Goal: Task Accomplishment & Management: Manage account settings

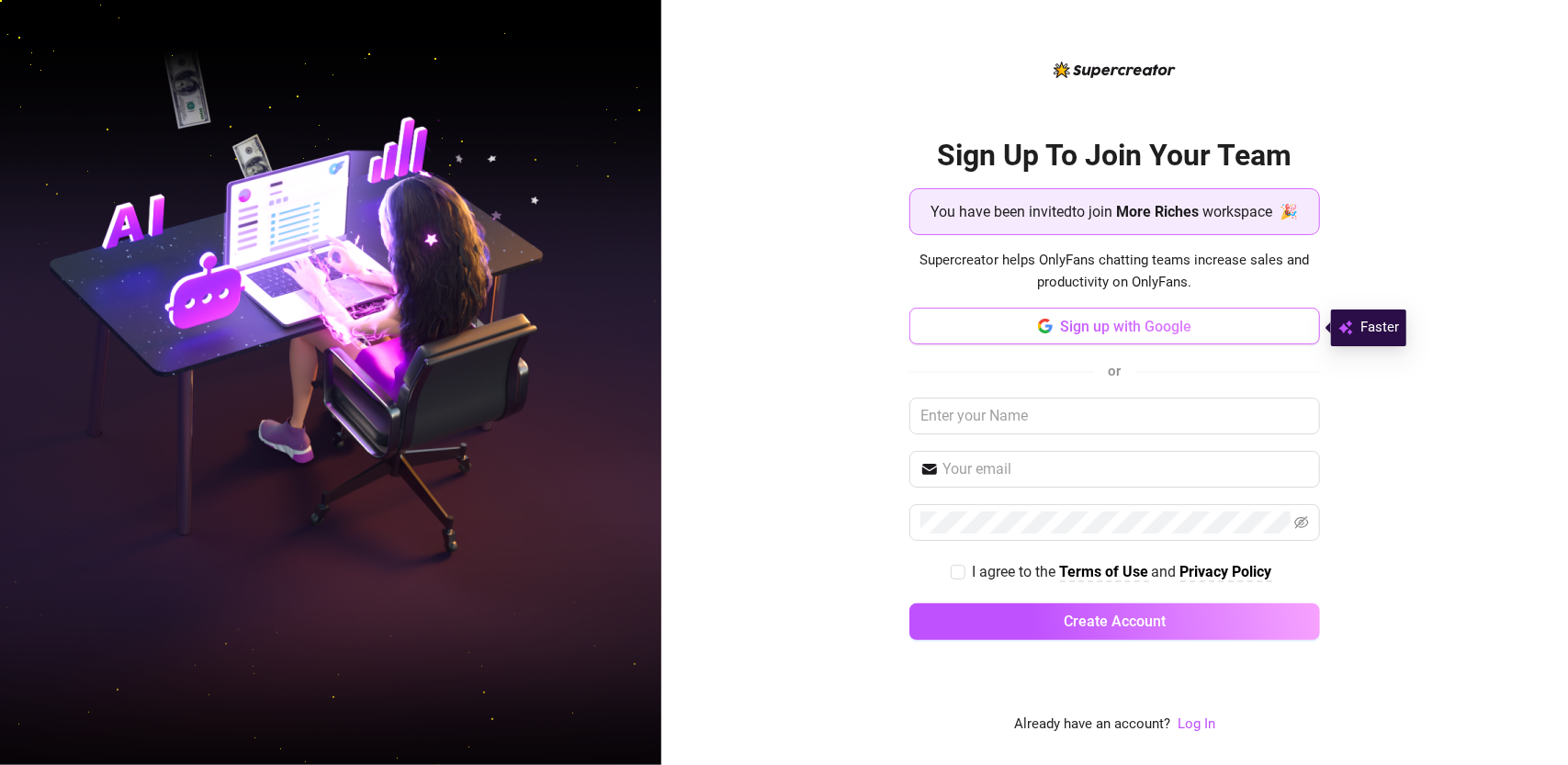
click at [1114, 328] on span "Sign up with Google" at bounding box center [1126, 326] width 132 height 17
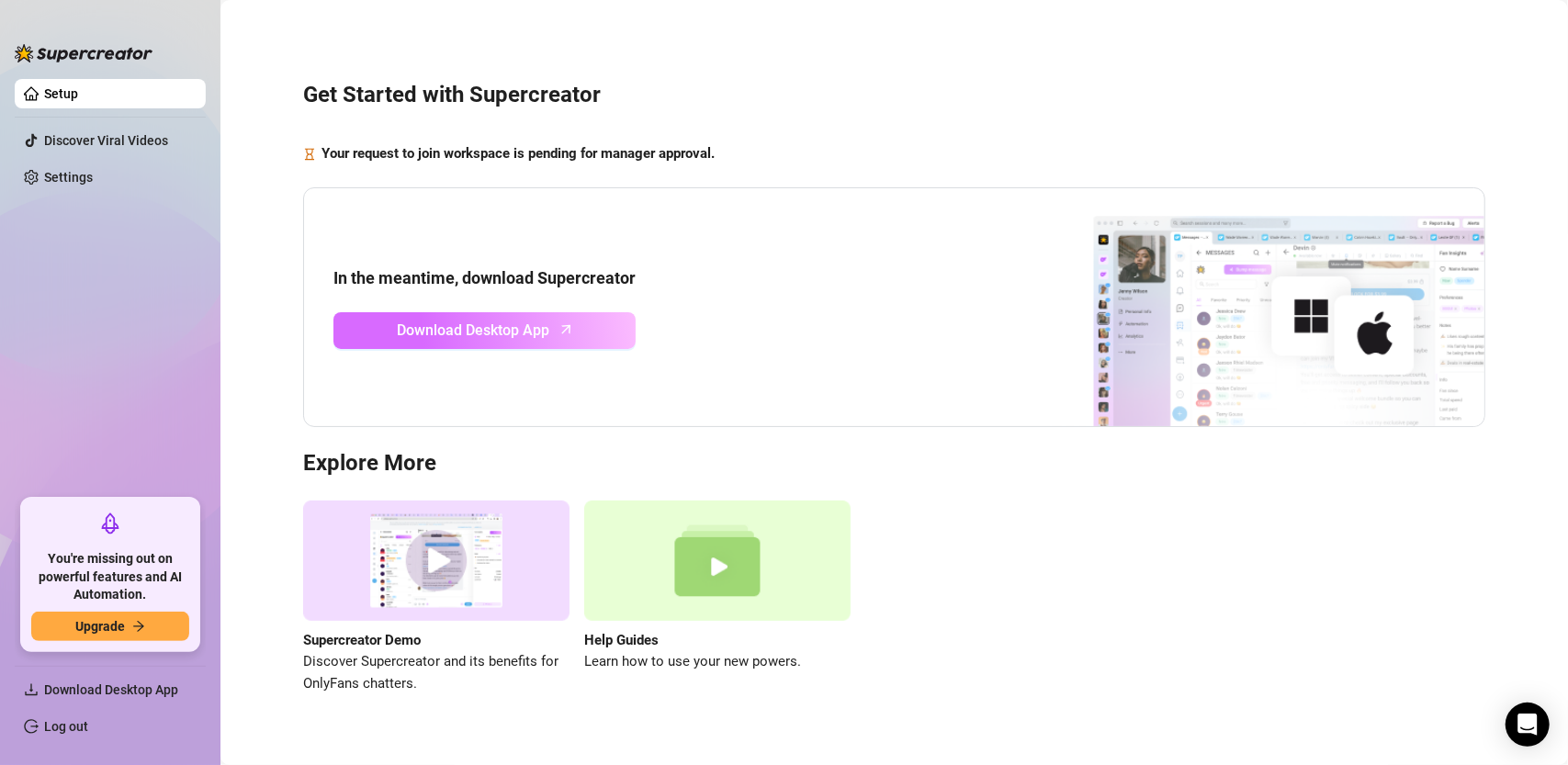
click at [472, 319] on span "Download Desktop App" at bounding box center [474, 330] width 153 height 23
click at [74, 140] on link "Discover Viral Videos" at bounding box center [106, 140] width 124 height 15
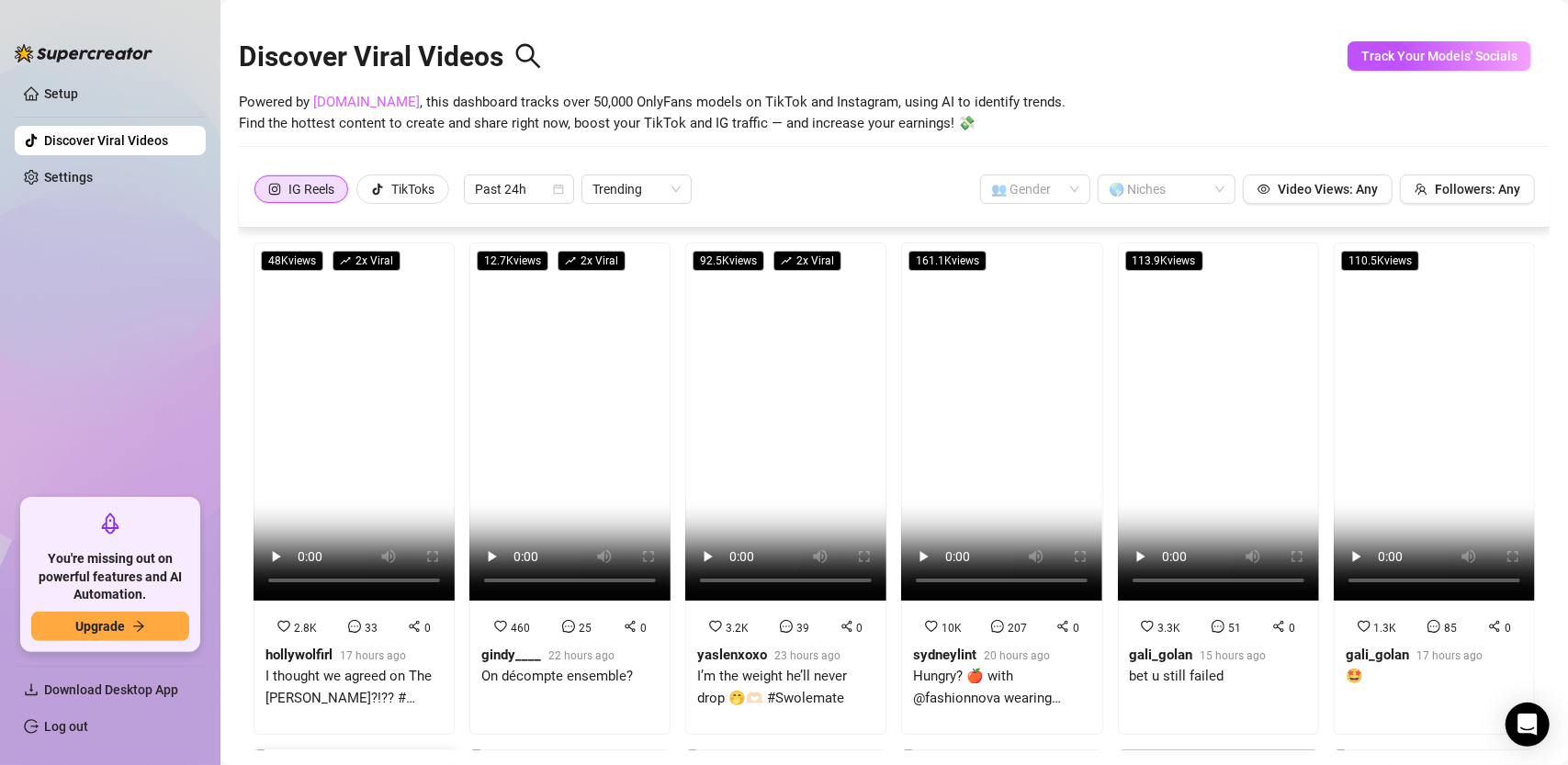
click at [352, 106] on link "SpyFans.co" at bounding box center [367, 102] width 106 height 16
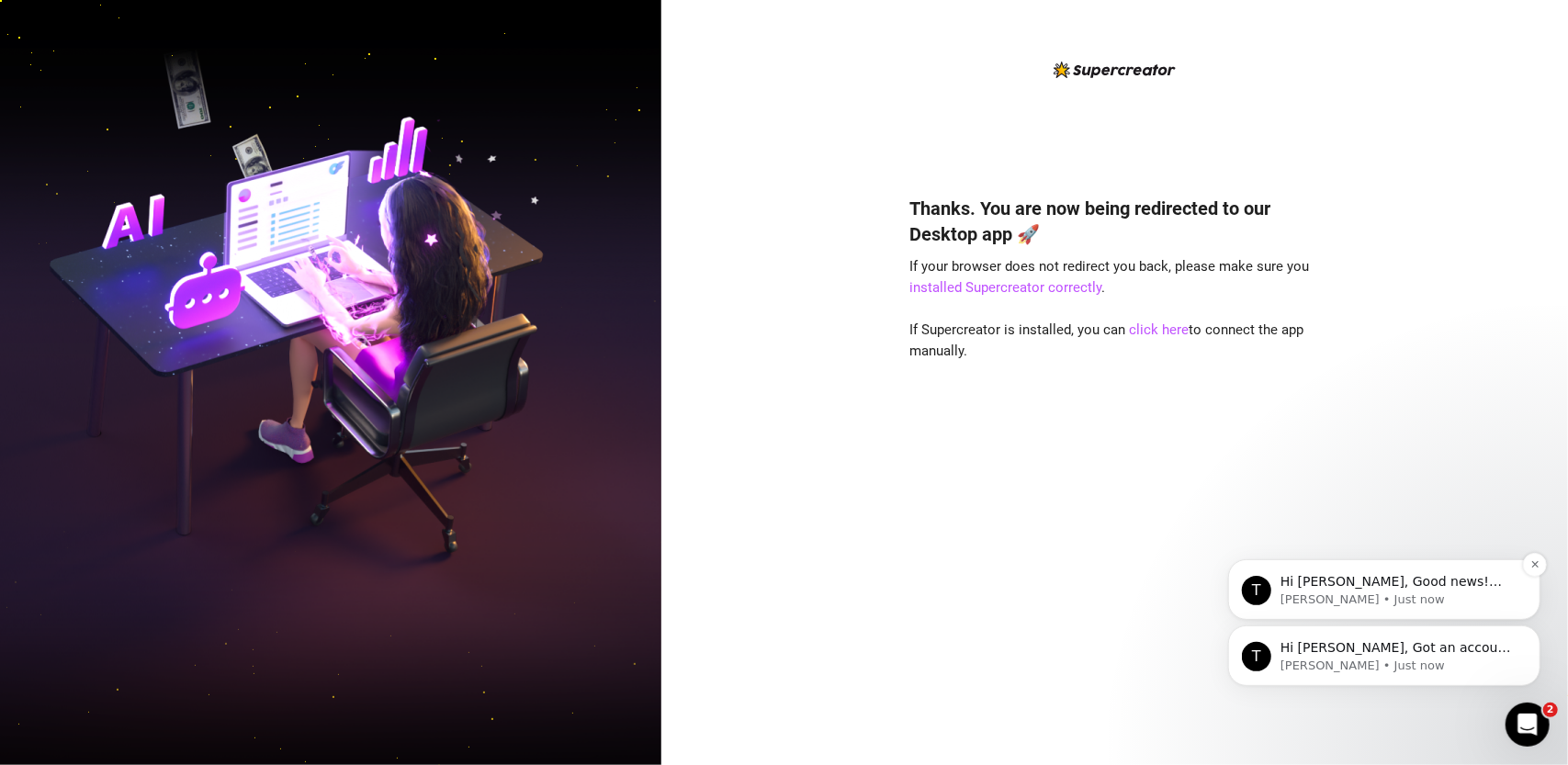
click at [1407, 595] on p "Tanya • Just now" at bounding box center [1398, 598] width 237 height 16
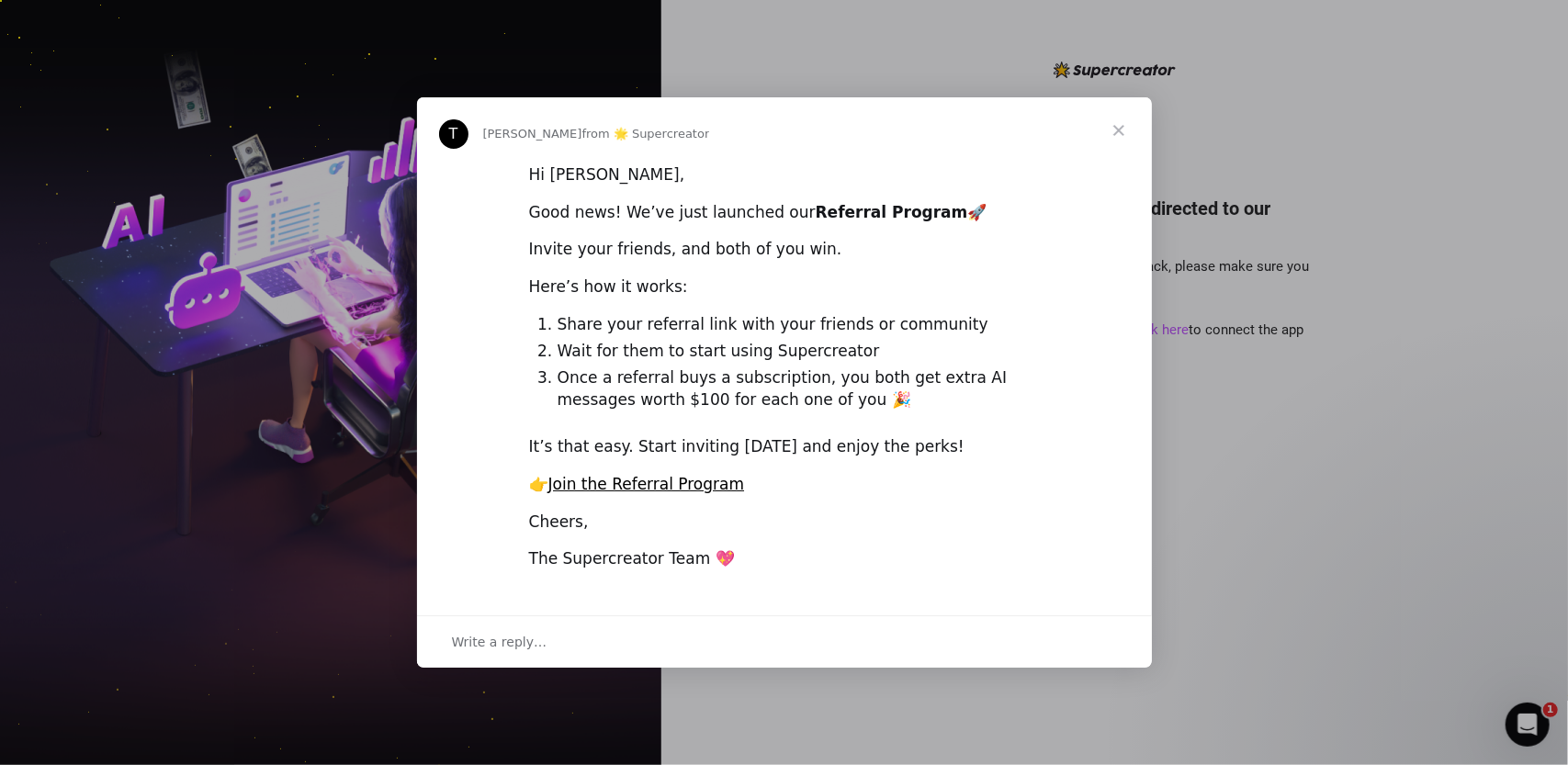
click at [1135, 115] on span "Close" at bounding box center [1119, 131] width 66 height 66
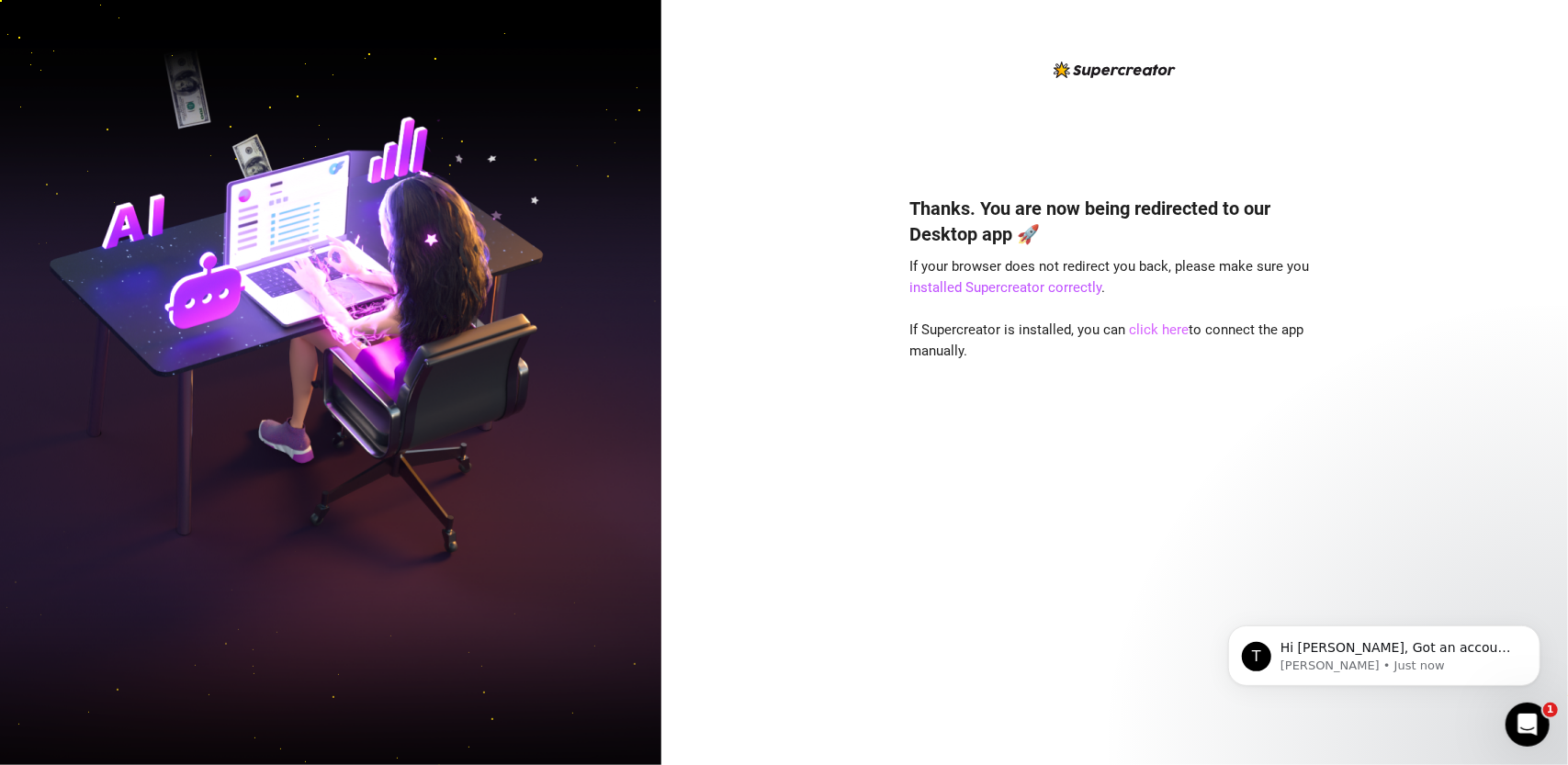
click at [1176, 329] on link "click here" at bounding box center [1160, 329] width 60 height 16
click at [1155, 328] on link "click here" at bounding box center [1160, 329] width 60 height 16
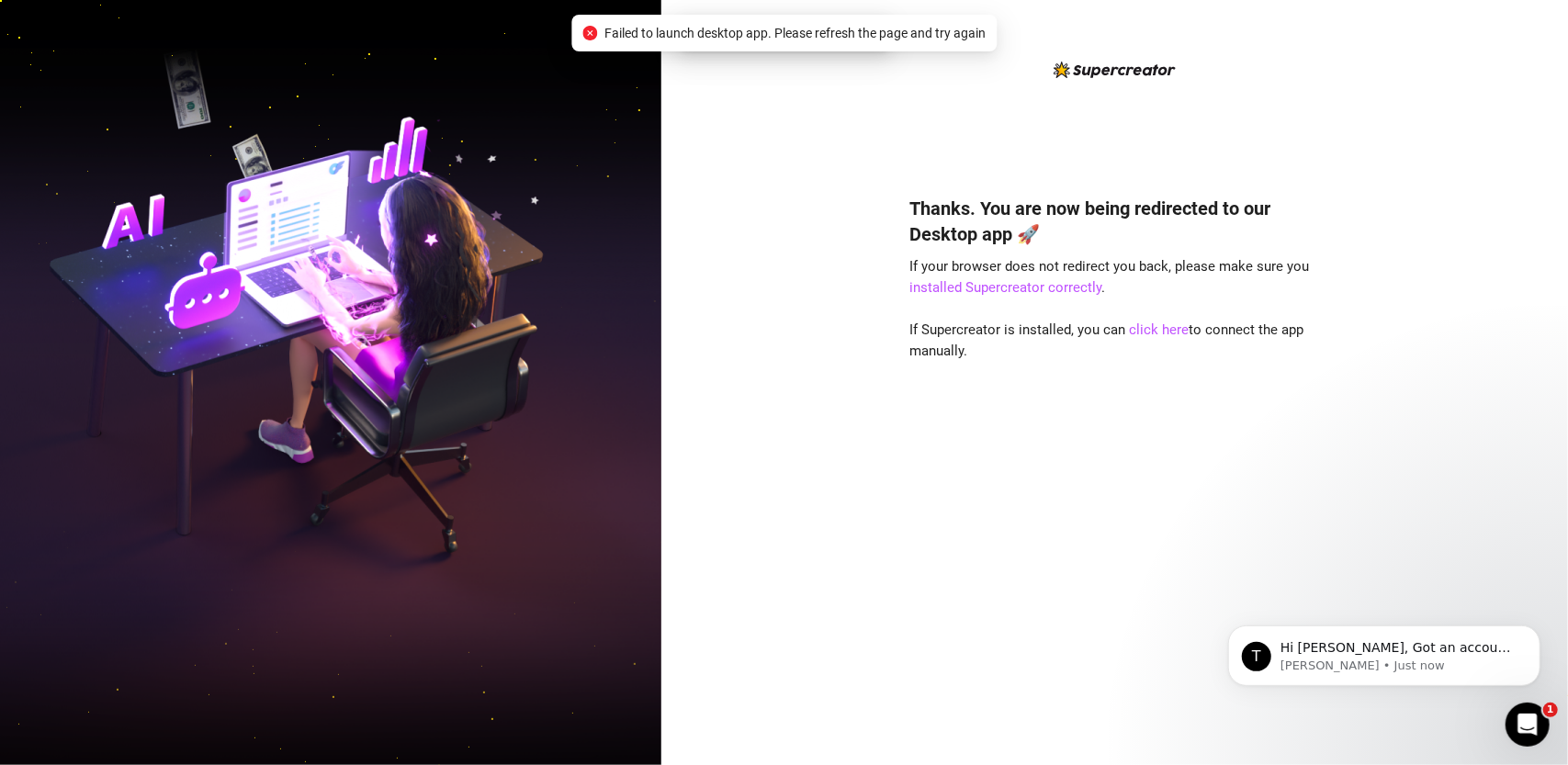
click at [1328, 119] on div "Thanks. You are now being redirected to our Desktop app 🚀 If your browser does …" at bounding box center [1114, 382] width 907 height 765
click at [691, 30] on icon "close-circle" at bounding box center [696, 33] width 15 height 15
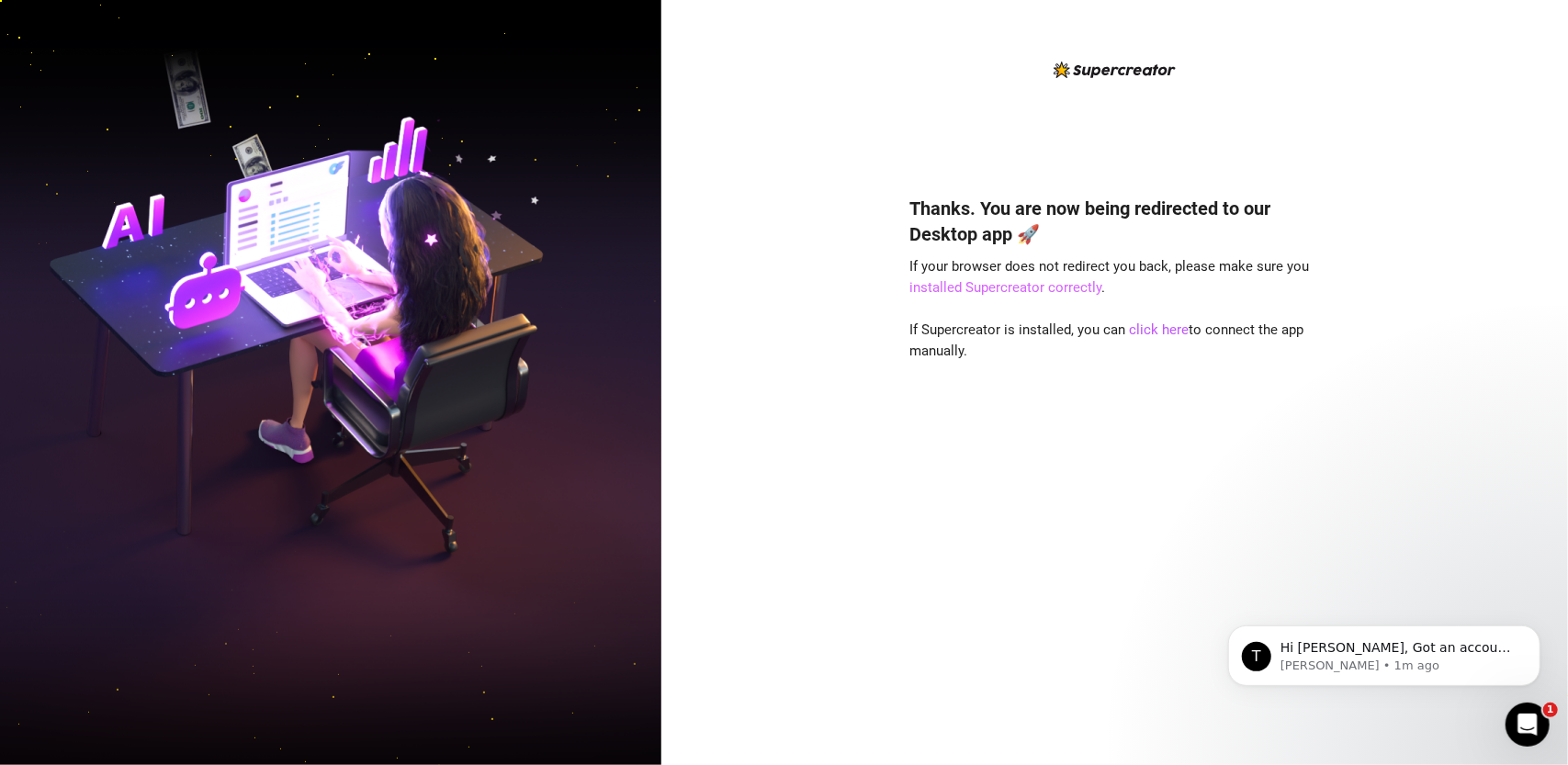
click at [1056, 290] on link "installed Supercreator correctly" at bounding box center [1006, 287] width 192 height 16
click at [1086, 64] on img at bounding box center [1114, 70] width 122 height 16
click at [1091, 75] on img at bounding box center [1114, 70] width 122 height 16
click at [1429, 654] on p "Hi Patrick, Got an account you didn’t add because it felt too small? Not anymor…" at bounding box center [1398, 648] width 237 height 18
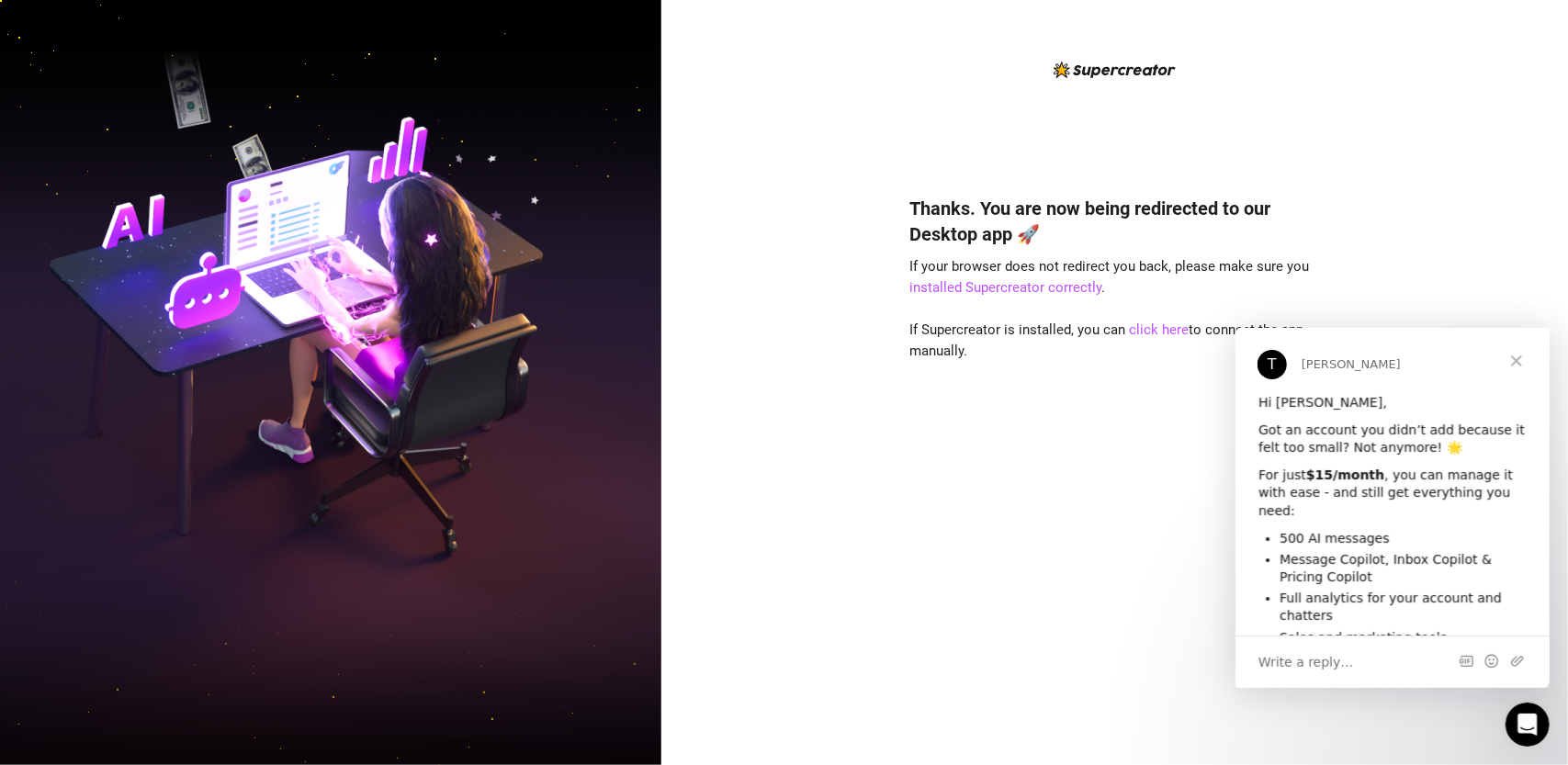
click at [1275, 365] on div "T" at bounding box center [1271, 364] width 29 height 29
click at [1519, 357] on span "Close" at bounding box center [1516, 360] width 66 height 66
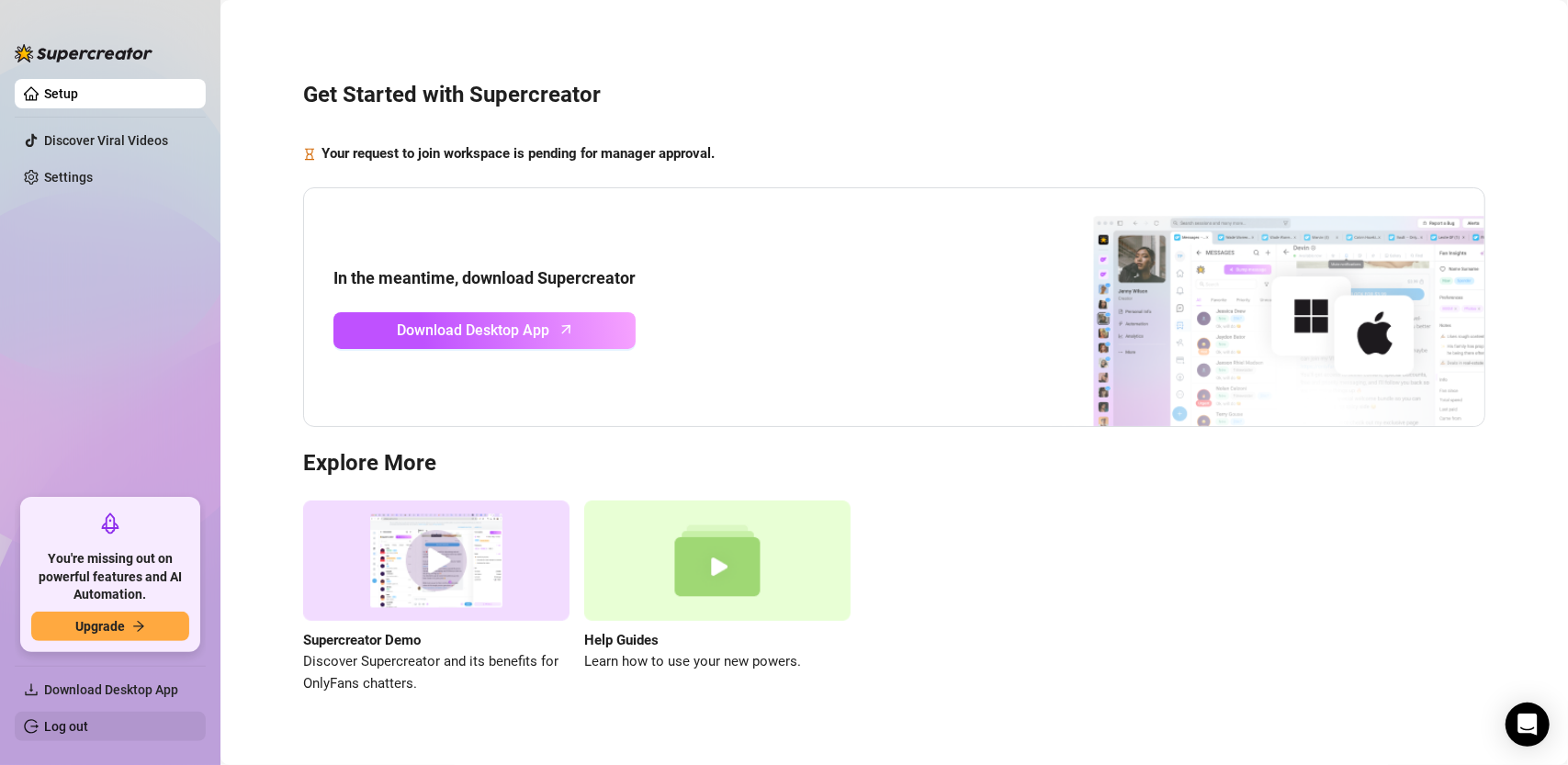
click at [59, 734] on link "Log out" at bounding box center [67, 726] width 45 height 15
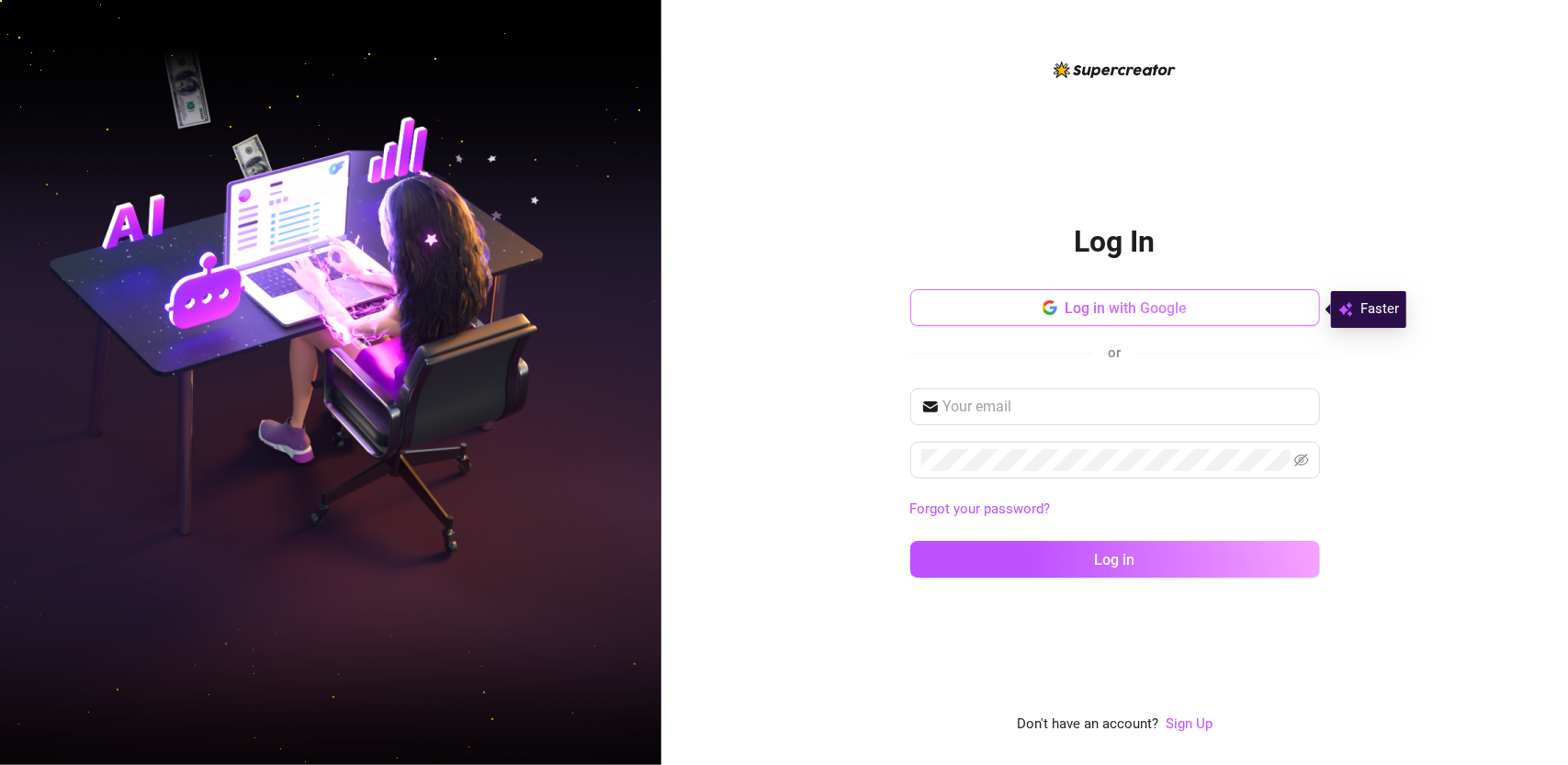
click at [1126, 320] on button "Log in with Google" at bounding box center [1114, 308] width 409 height 37
